Goal: Task Accomplishment & Management: Manage account settings

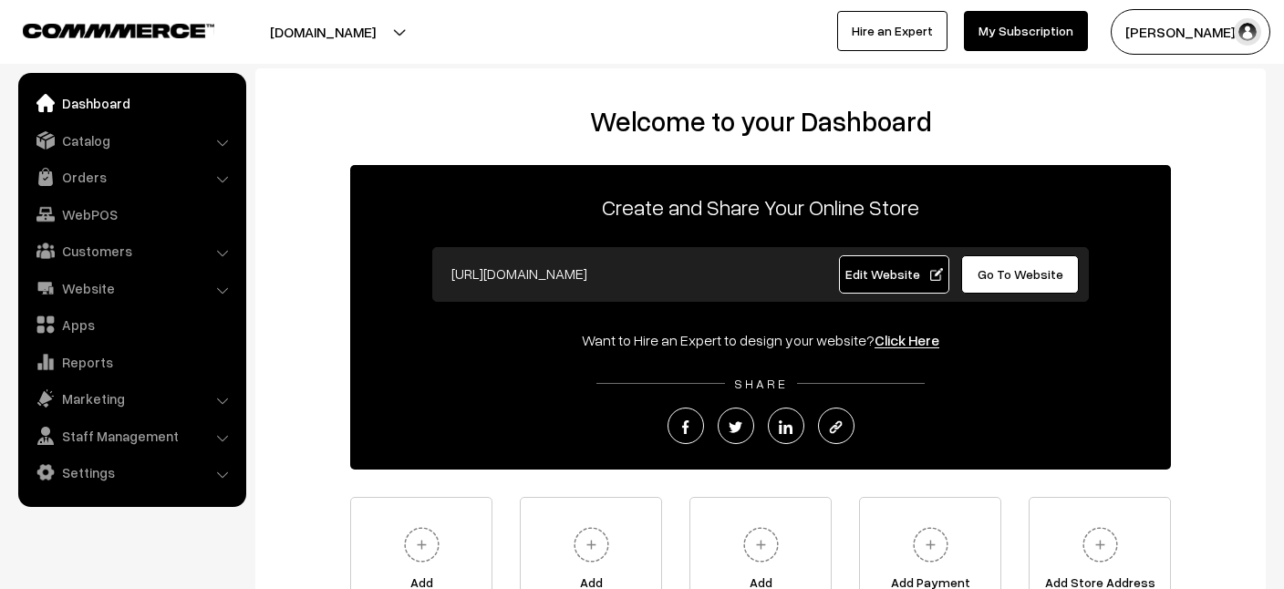
click at [88, 247] on link "Customers" at bounding box center [131, 250] width 217 height 33
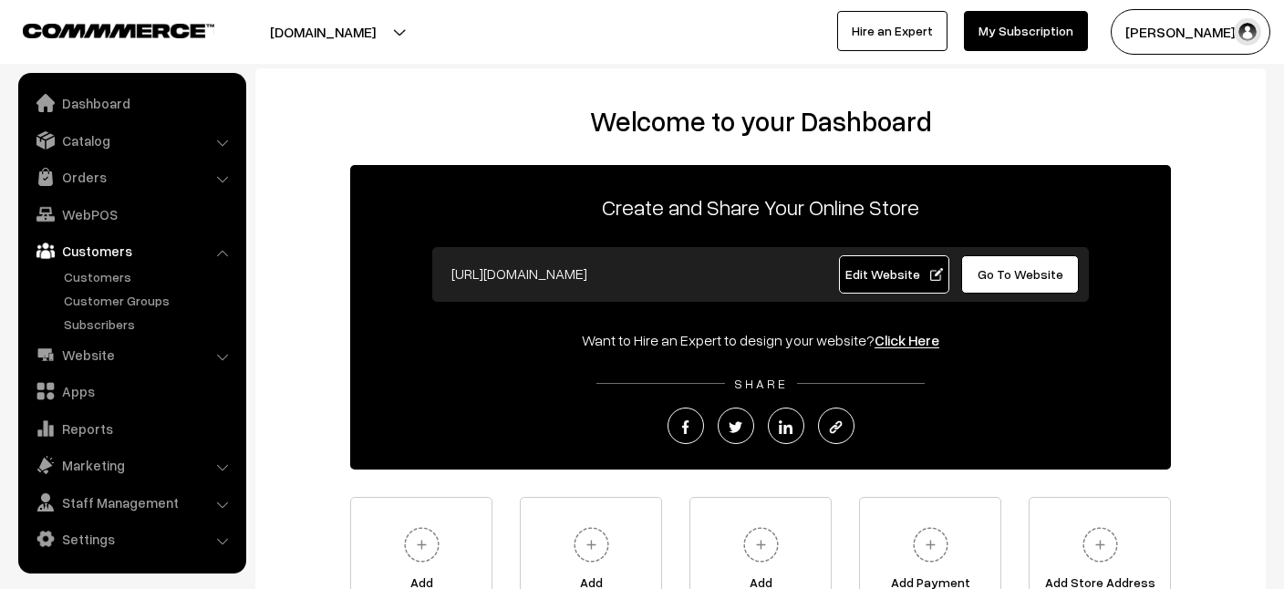
click at [100, 287] on ul "Customers" at bounding box center [132, 300] width 219 height 67
click at [94, 275] on link "Customers" at bounding box center [149, 276] width 181 height 19
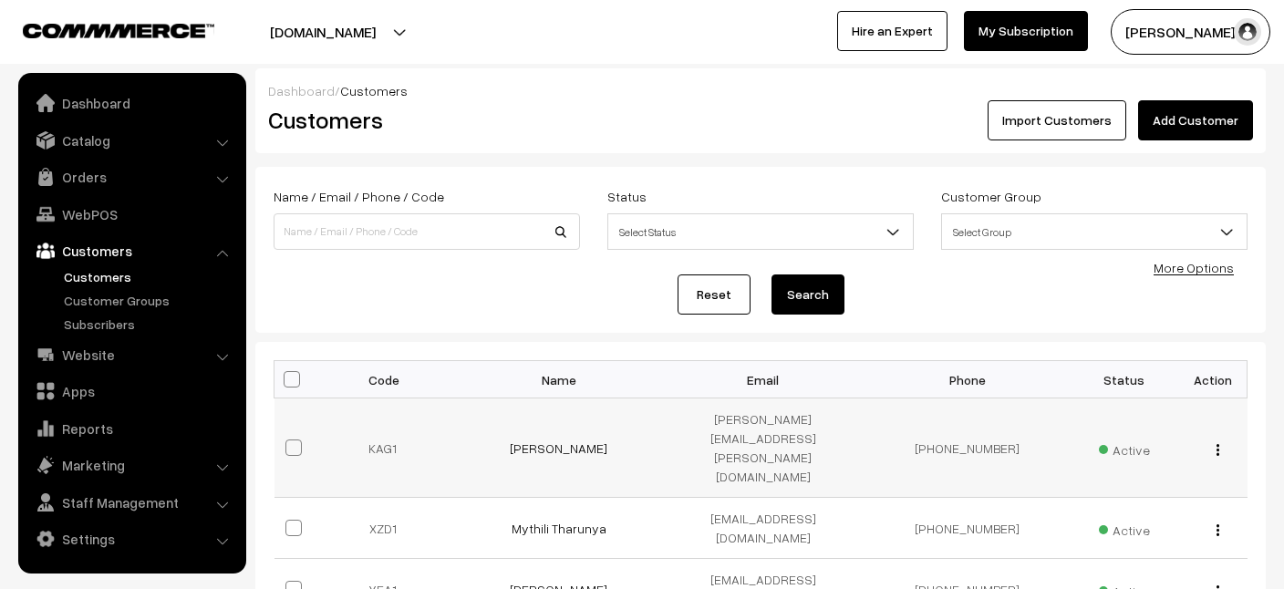
click at [1219, 444] on img "button" at bounding box center [1218, 450] width 3 height 12
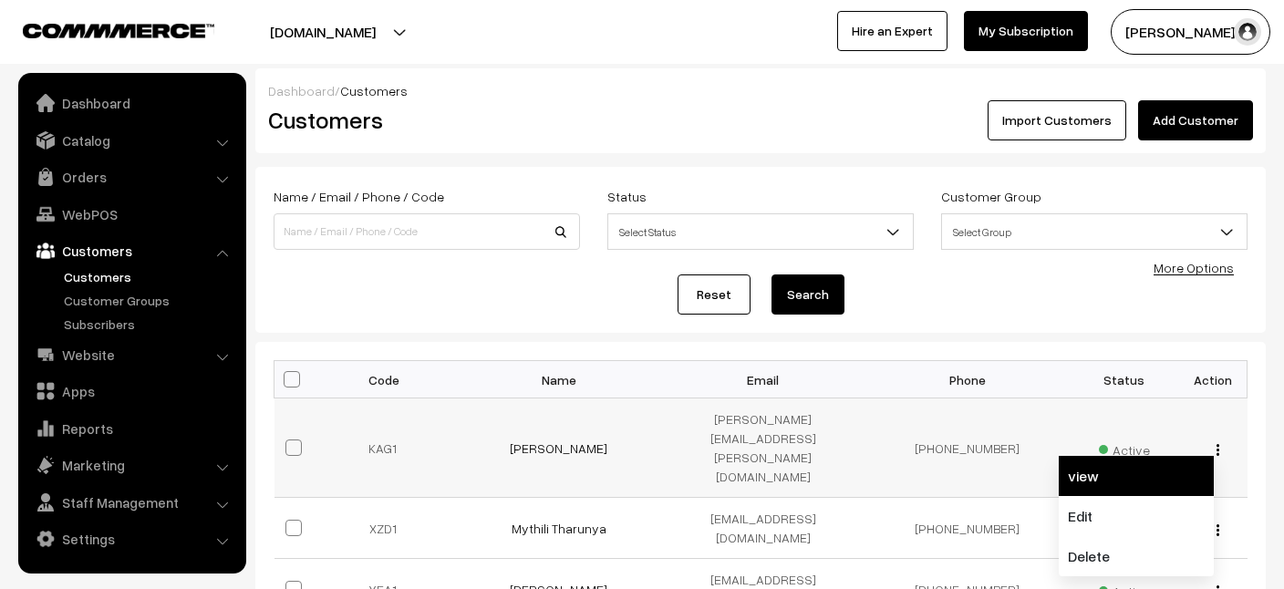
click at [1104, 456] on link "view" at bounding box center [1136, 476] width 155 height 40
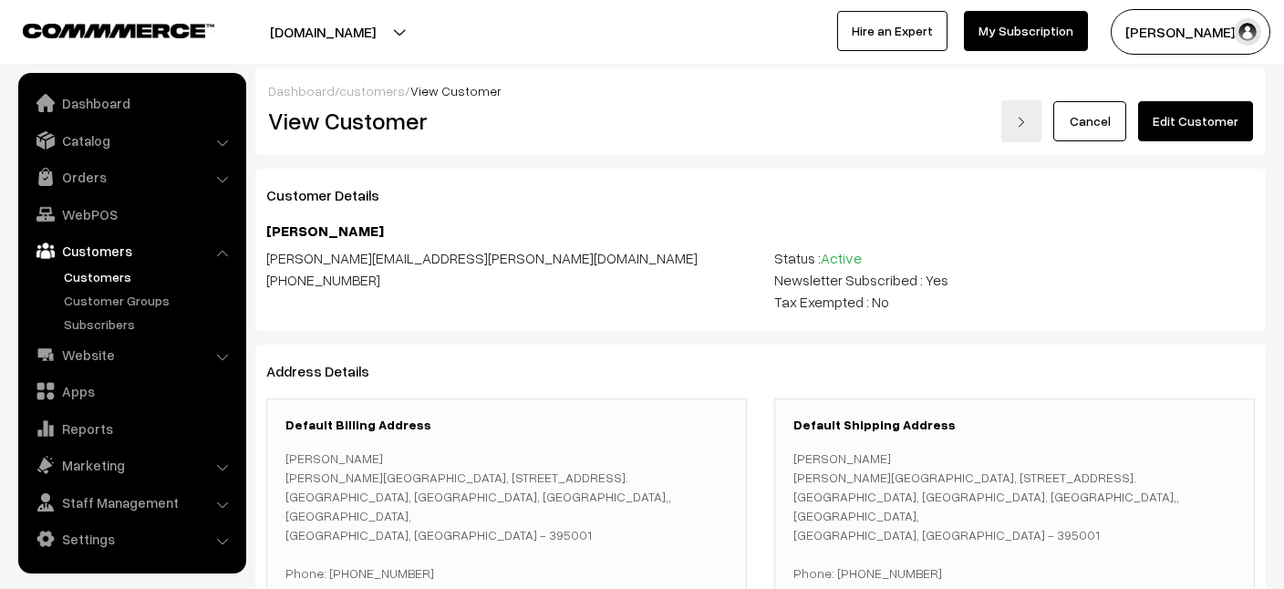
click at [92, 277] on link "Customers" at bounding box center [149, 276] width 181 height 19
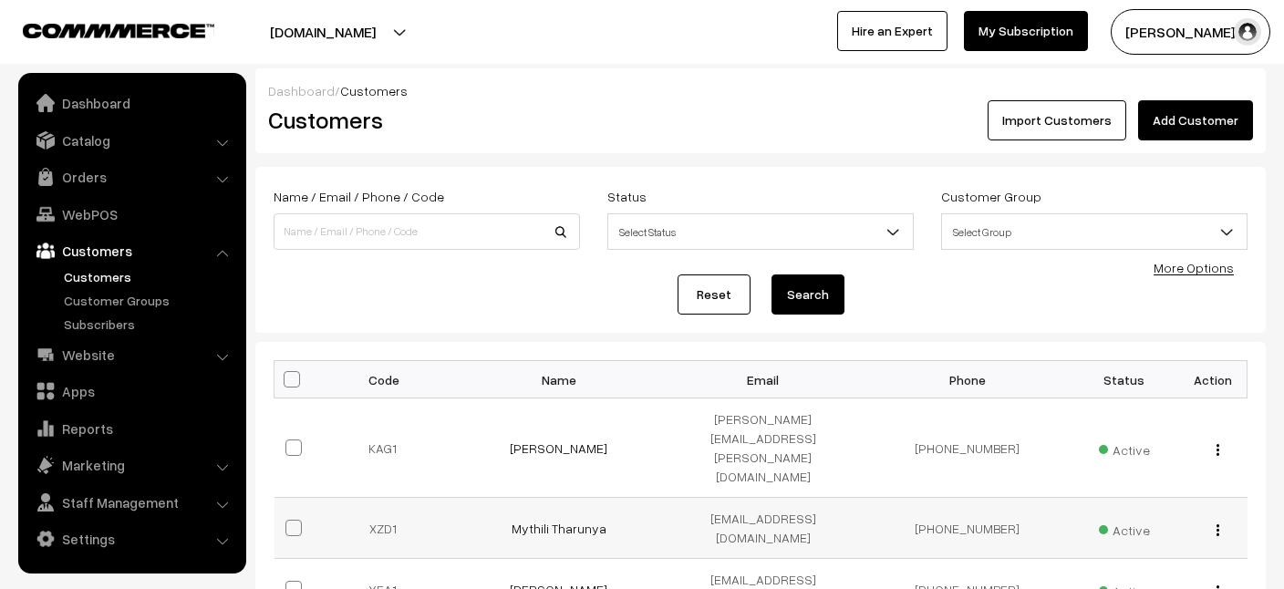
scroll to position [16, 0]
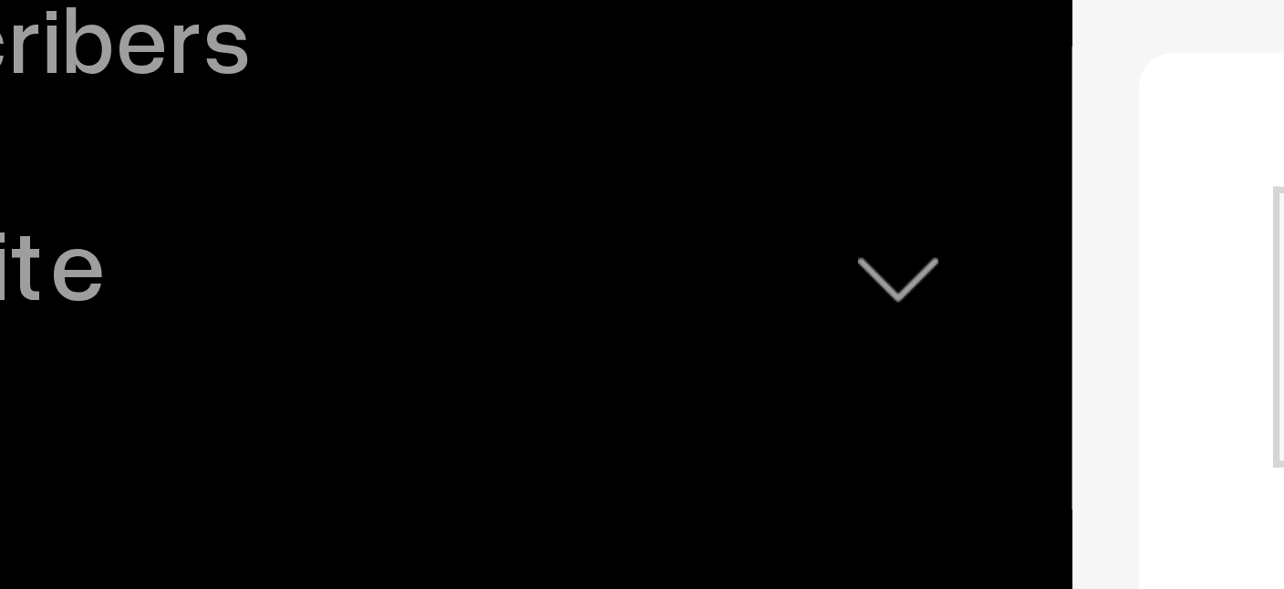
click at [100, 391] on link "Apps" at bounding box center [131, 391] width 217 height 33
